Goal: Task Accomplishment & Management: Use online tool/utility

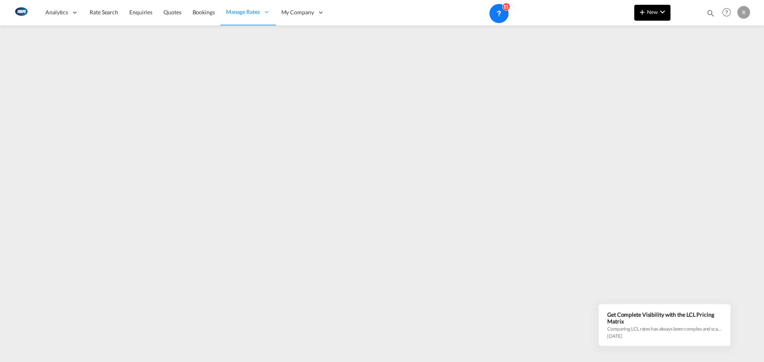
click at [655, 14] on span "New" at bounding box center [652, 12] width 30 height 6
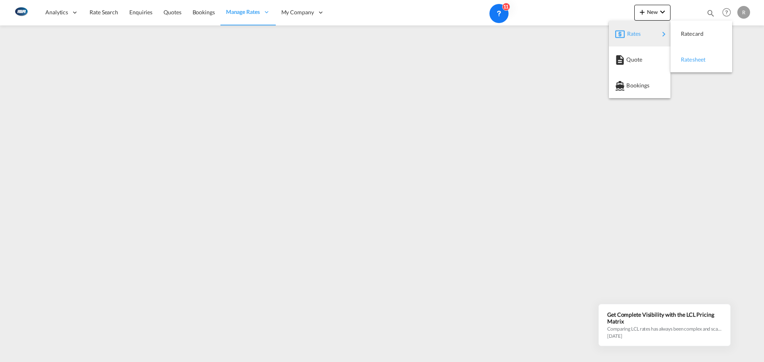
click at [681, 54] on span "Ratesheet" at bounding box center [685, 60] width 9 height 16
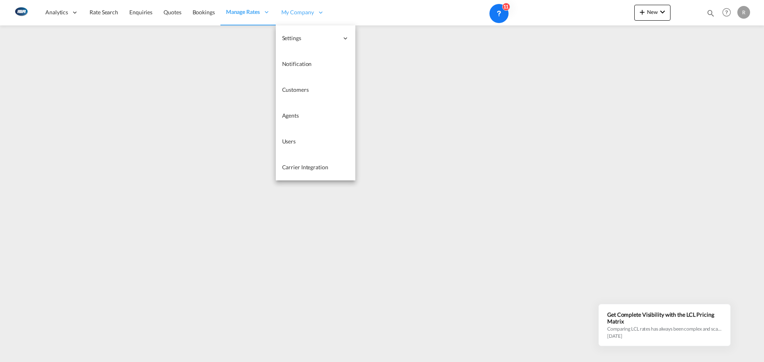
click at [309, 8] on span "My Company" at bounding box center [297, 12] width 33 height 8
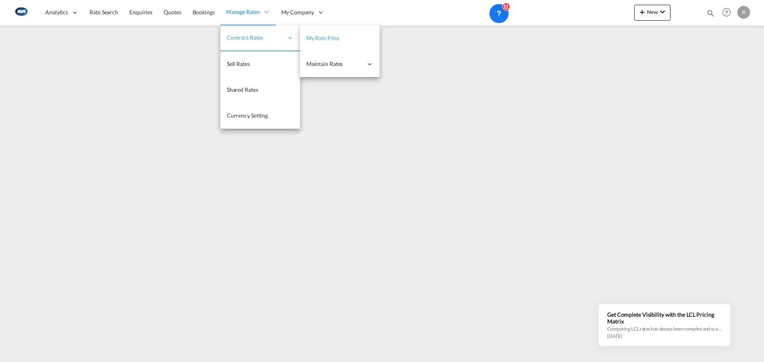
click at [332, 37] on span "My Rate Files" at bounding box center [322, 38] width 33 height 7
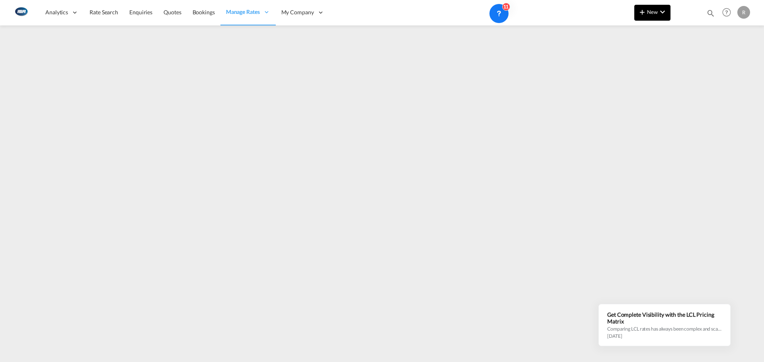
click at [638, 12] on md-icon "icon-plus 400-fg" at bounding box center [642, 12] width 10 height 10
click at [643, 32] on body "Analytics Reports Dashboard Rate Search Enquiries Quotes Bookings" at bounding box center [382, 181] width 764 height 362
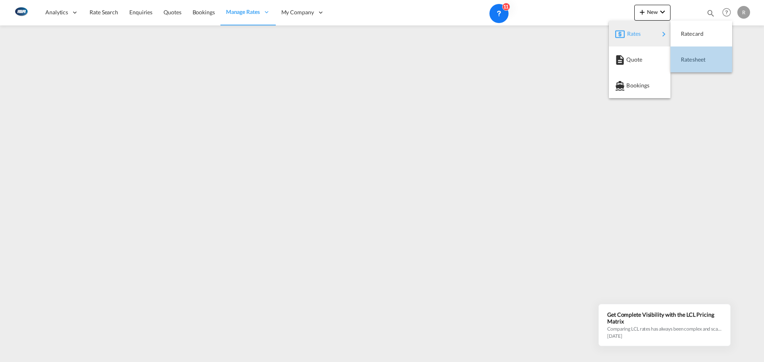
click at [697, 67] on div "Ratesheet" at bounding box center [695, 60] width 29 height 20
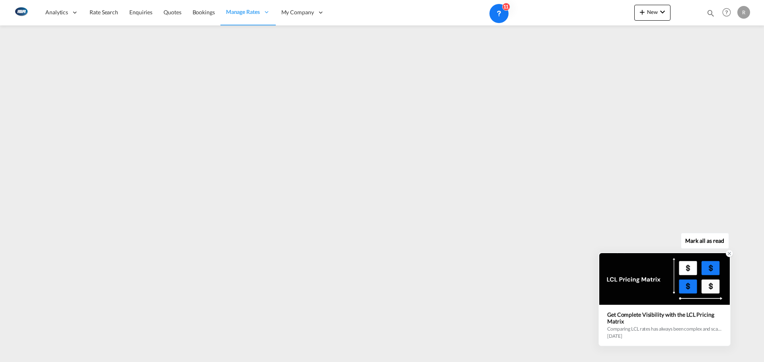
click at [728, 256] on icon at bounding box center [729, 254] width 6 height 6
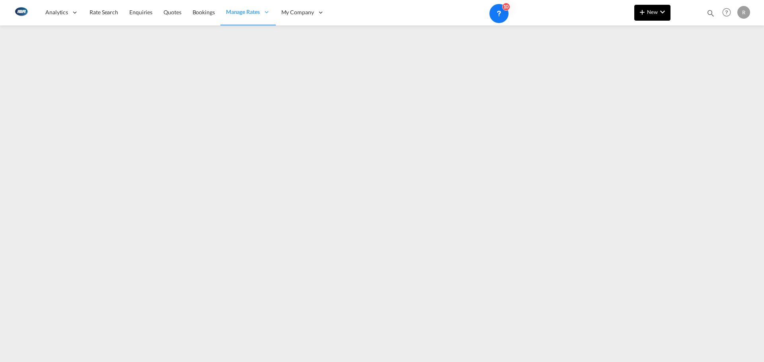
click at [650, 12] on span "New" at bounding box center [652, 12] width 30 height 6
click at [637, 39] on body "Analytics Reports Dashboard Rate Search Enquiries Quotes Bookings" at bounding box center [382, 181] width 764 height 362
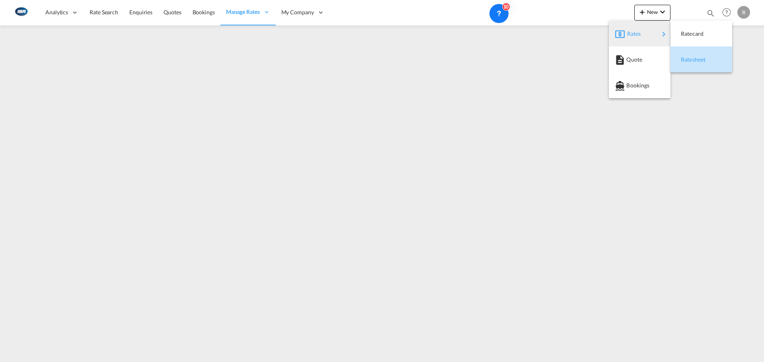
click at [689, 57] on span "Ratesheet" at bounding box center [685, 60] width 9 height 16
